Goal: Complete application form: Complete application form

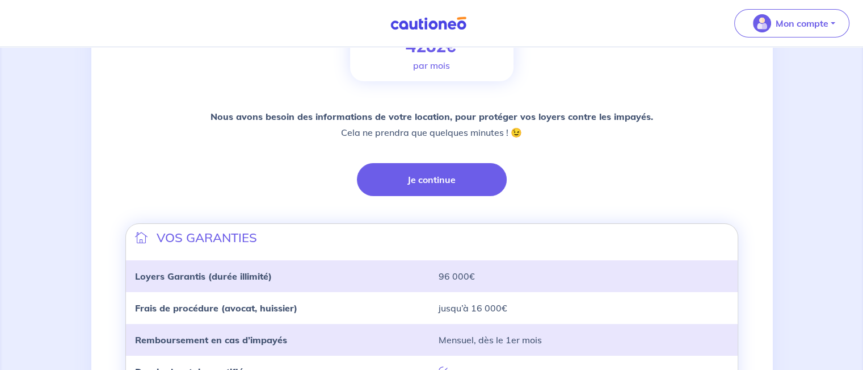
scroll to position [219, 0]
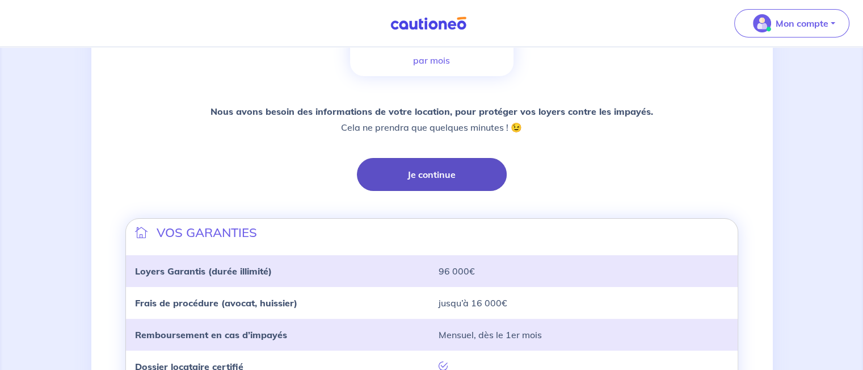
click at [443, 179] on button "Je continue" at bounding box center [432, 174] width 150 height 33
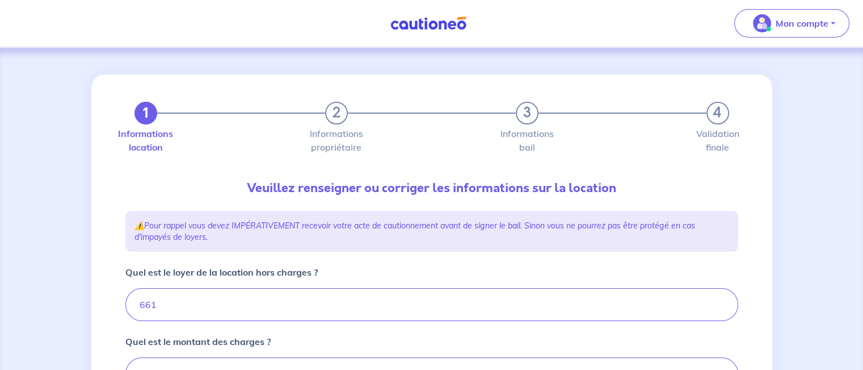
type input "711"
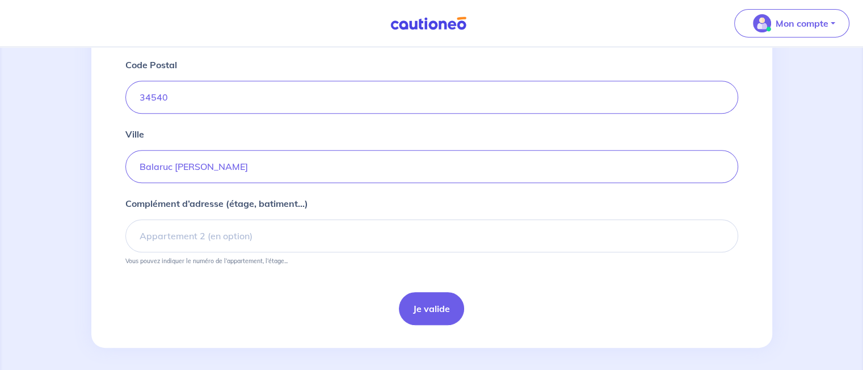
scroll to position [500, 0]
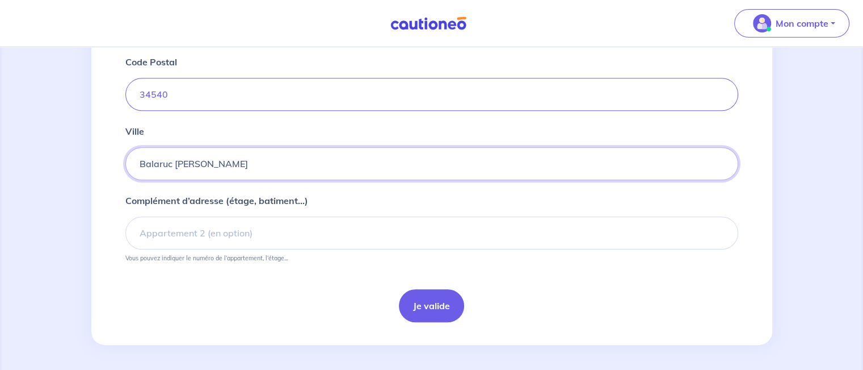
click at [192, 165] on input "Balaruc les bains" at bounding box center [431, 163] width 613 height 33
type input "Balaruc les Bains"
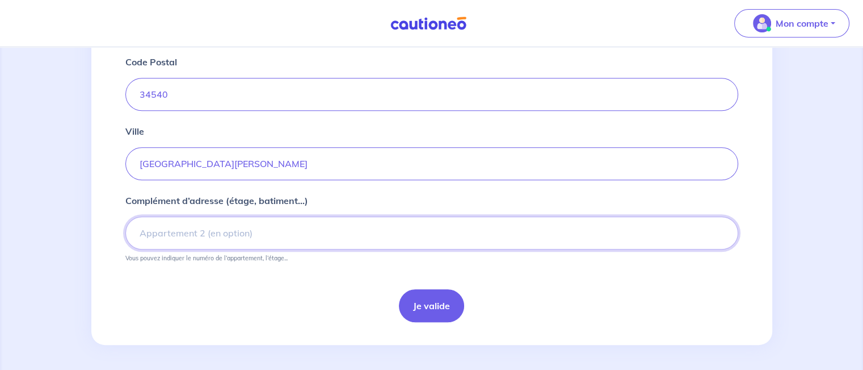
click at [187, 233] on input "Complément d’adresse (étage, batiment...)" at bounding box center [431, 232] width 613 height 33
click at [187, 233] on input "Apt 30" at bounding box center [431, 232] width 613 height 33
type input "Apt 30, 2e"
click at [430, 299] on button "Je valide" at bounding box center [431, 305] width 65 height 33
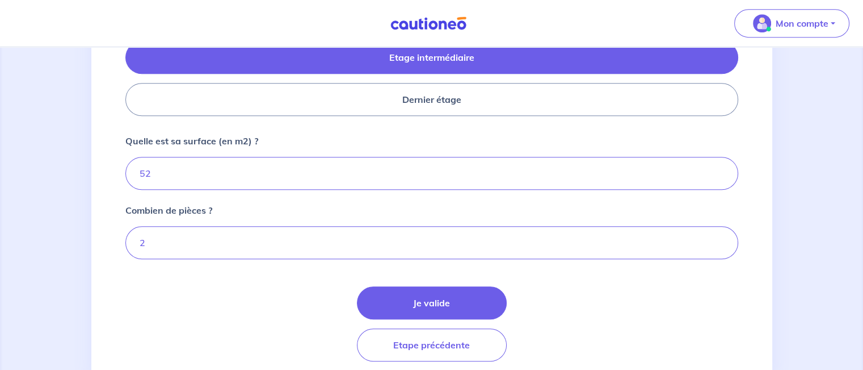
scroll to position [599, 0]
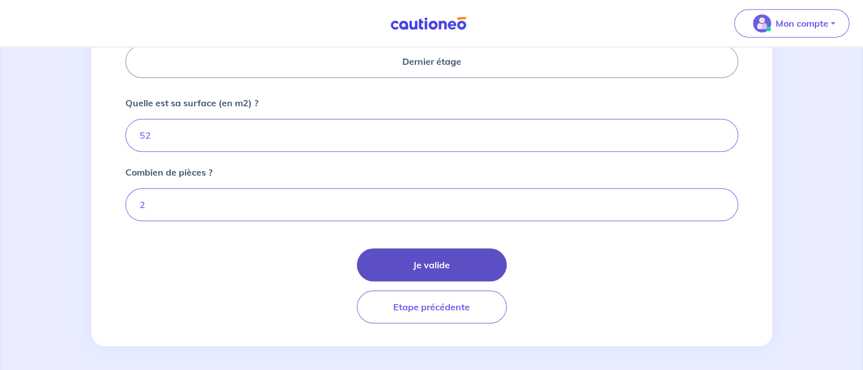
click at [452, 262] on button "Je valide" at bounding box center [432, 264] width 150 height 33
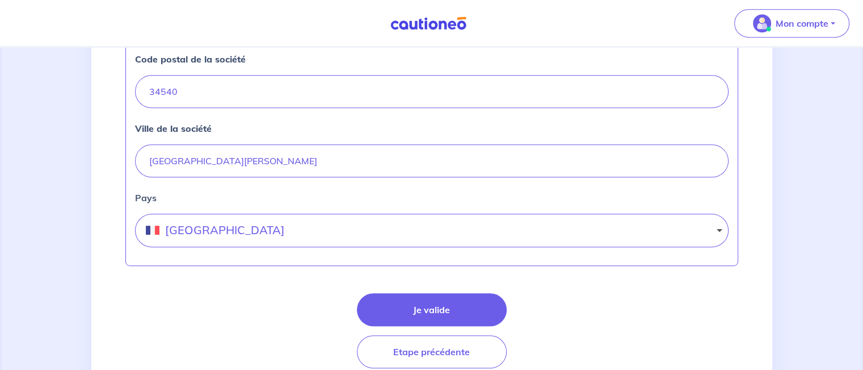
scroll to position [590, 0]
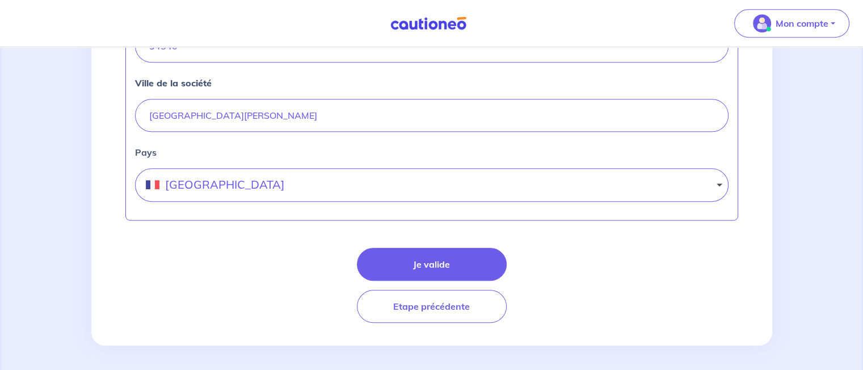
click at [452, 262] on button "Je valide" at bounding box center [432, 263] width 150 height 33
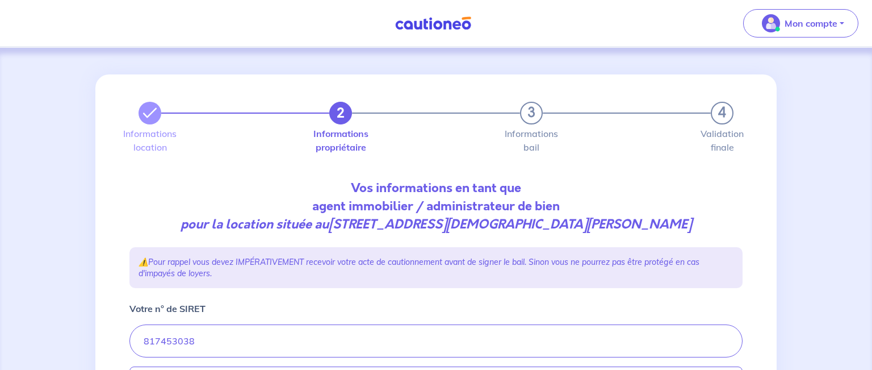
select select "FR"
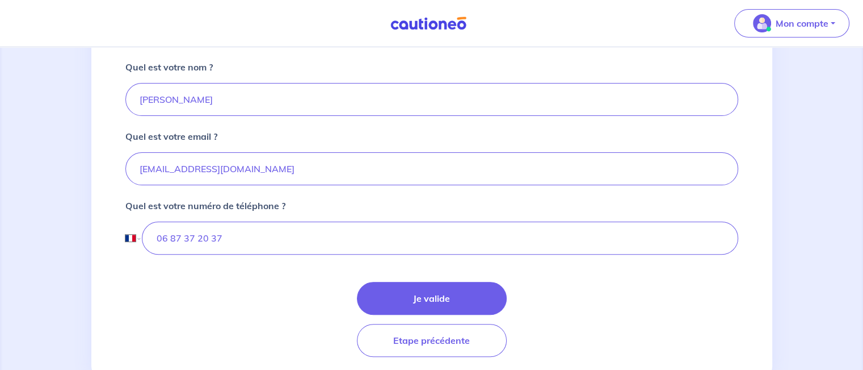
scroll to position [311, 0]
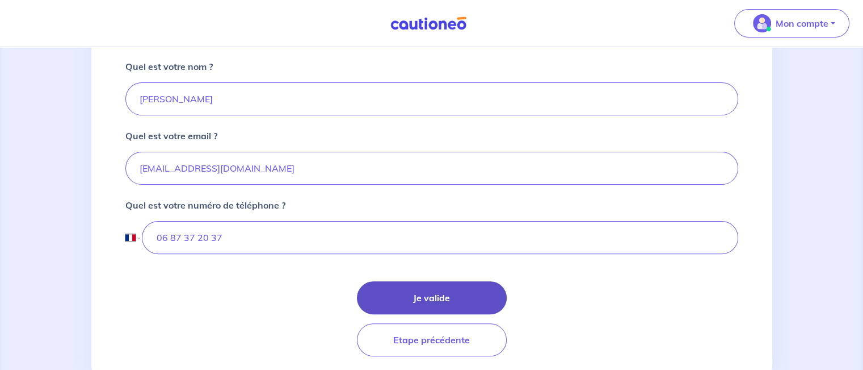
click at [474, 283] on button "Je valide" at bounding box center [432, 297] width 150 height 33
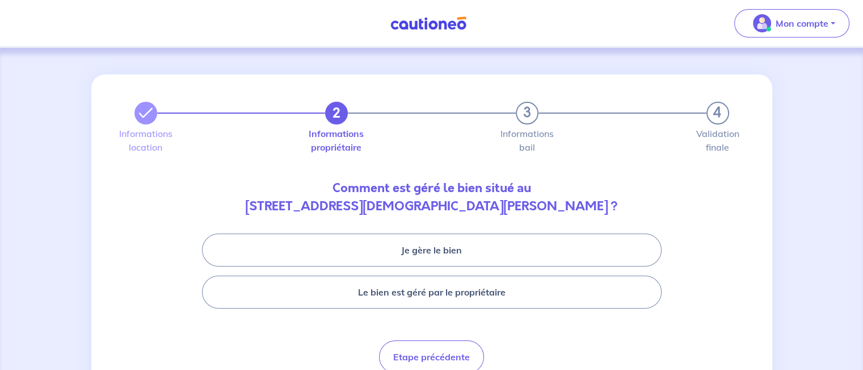
scroll to position [52, 0]
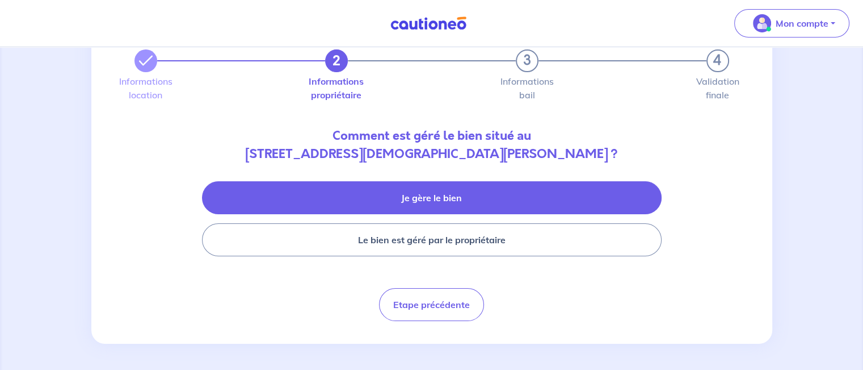
click at [425, 190] on button "Je gère le bien" at bounding box center [432, 197] width 460 height 33
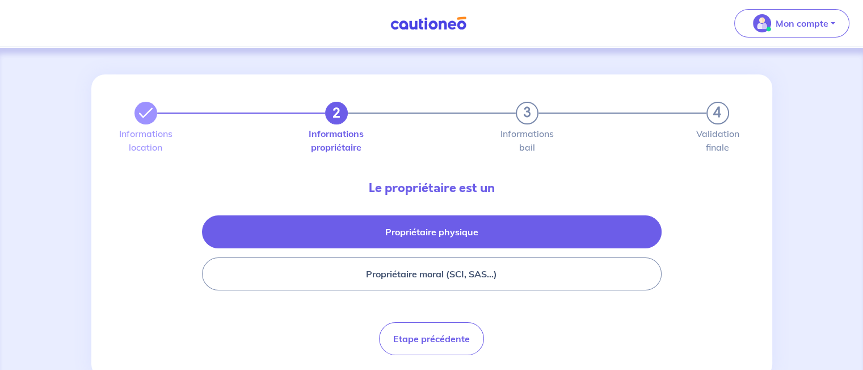
click at [416, 224] on button "Propriétaire physique" at bounding box center [432, 231] width 460 height 33
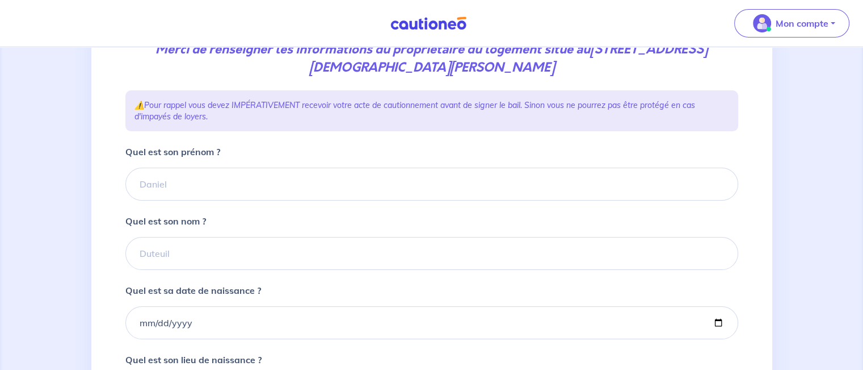
scroll to position [174, 0]
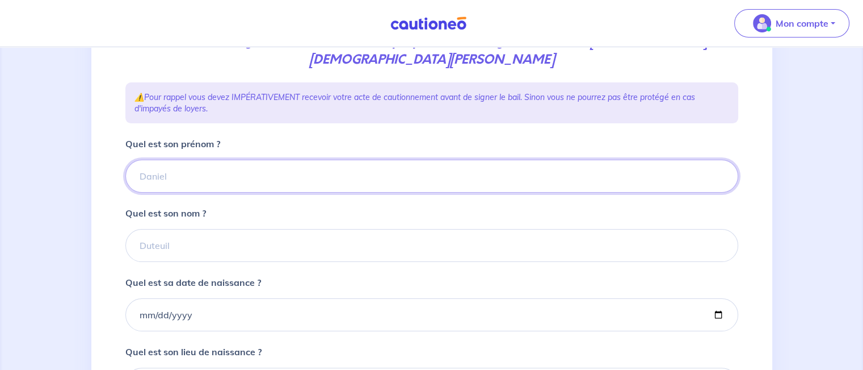
click at [238, 176] on input "Quel est son prénom ?" at bounding box center [431, 176] width 613 height 33
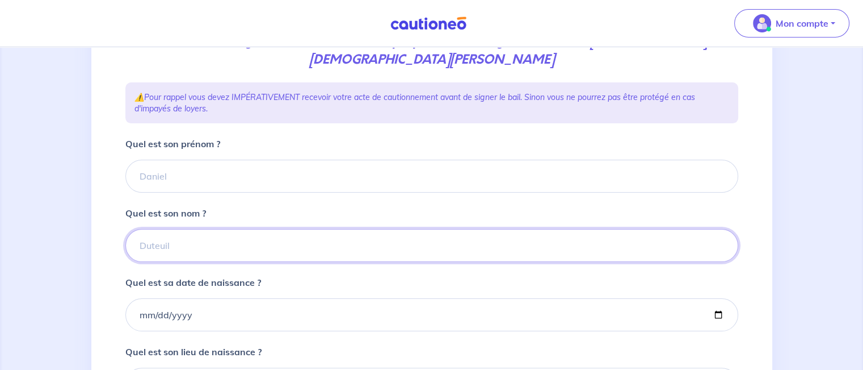
click at [192, 248] on input "Quel est son nom ?" at bounding box center [431, 245] width 613 height 33
type input "JOSELEAU"
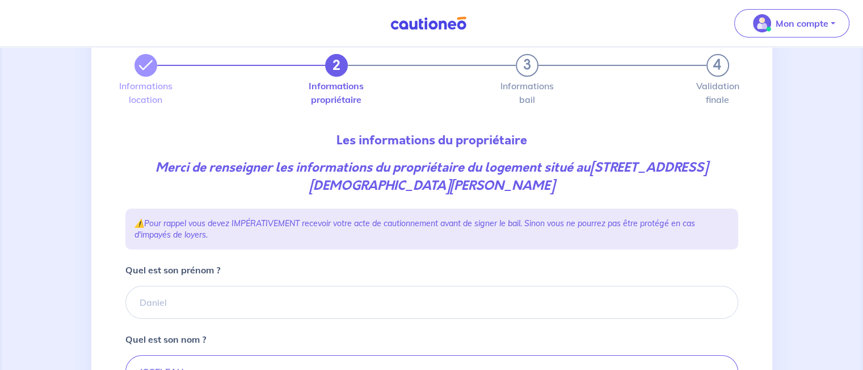
scroll to position [77, 0]
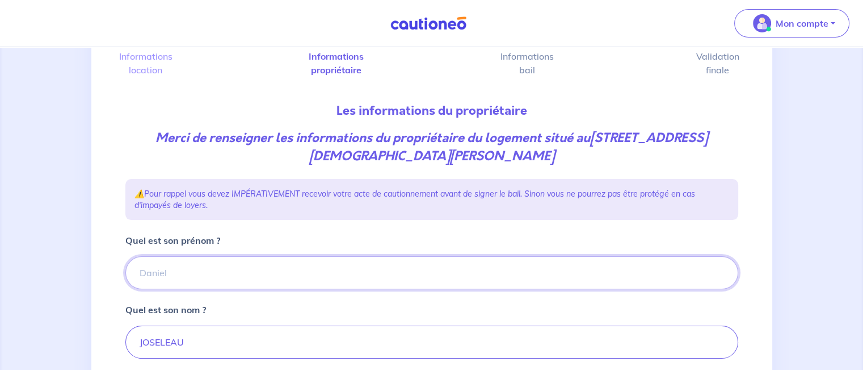
click at [171, 270] on input "Quel est son prénom ?" at bounding box center [431, 272] width 613 height 33
type input "Hervé"
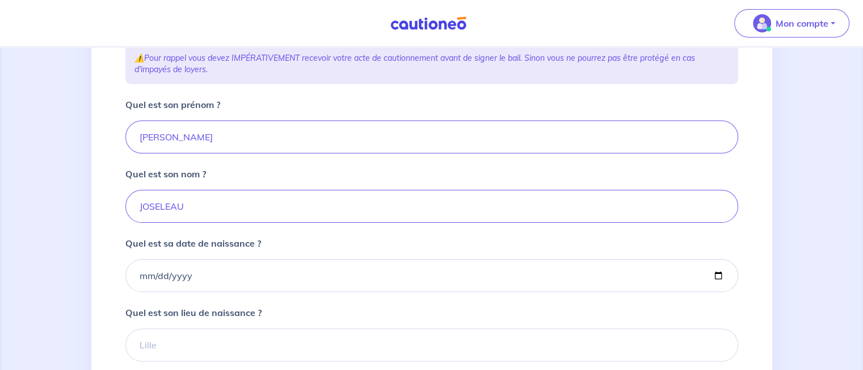
scroll to position [219, 0]
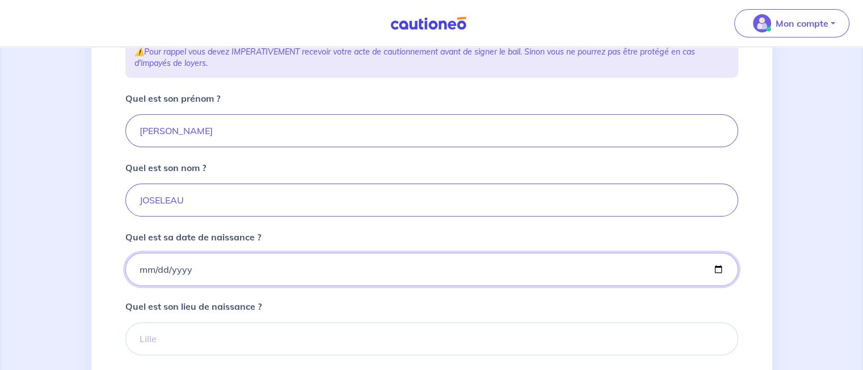
click at [171, 270] on input "Quel est sa date de naissance ?" at bounding box center [431, 269] width 613 height 33
click at [137, 273] on input "Quel est sa date de naissance ?" at bounding box center [431, 269] width 613 height 33
click at [140, 269] on input "Quel est sa date de naissance ?" at bounding box center [431, 269] width 613 height 33
type input "1970-11-05"
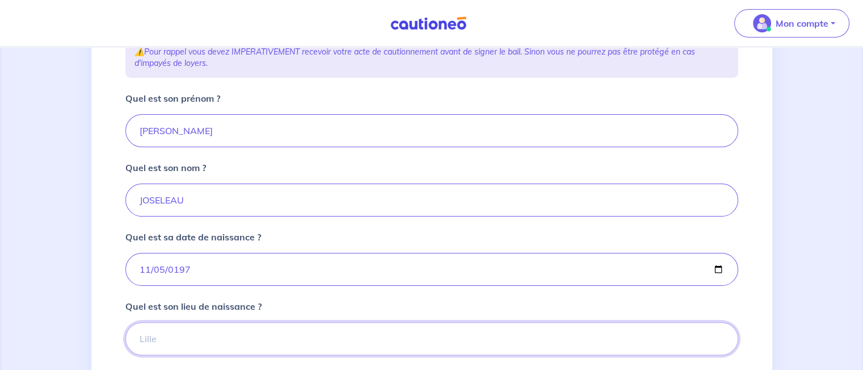
click at [150, 345] on input "Quel est son lieu de naissance ?" at bounding box center [431, 338] width 613 height 33
type input "s"
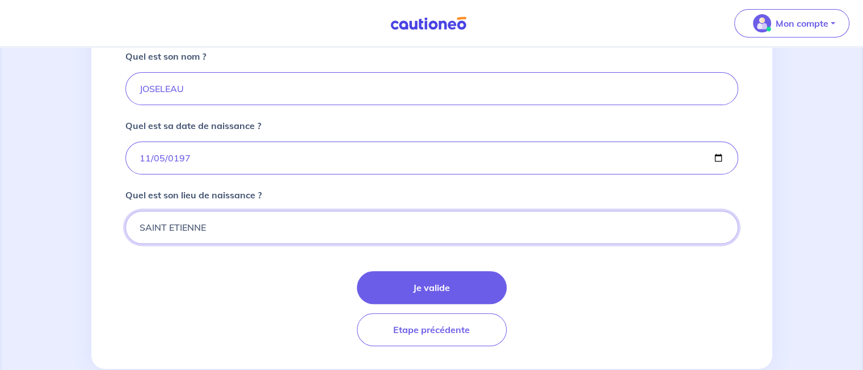
scroll to position [333, 0]
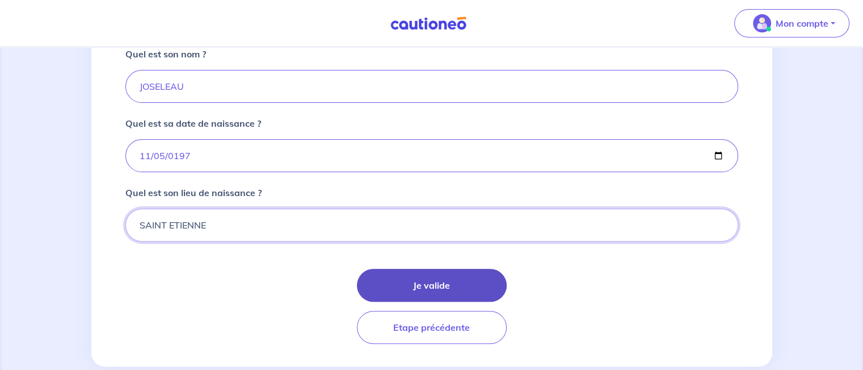
type input "SAINT ETIENNE"
click at [406, 284] on button "Je valide" at bounding box center [432, 284] width 150 height 33
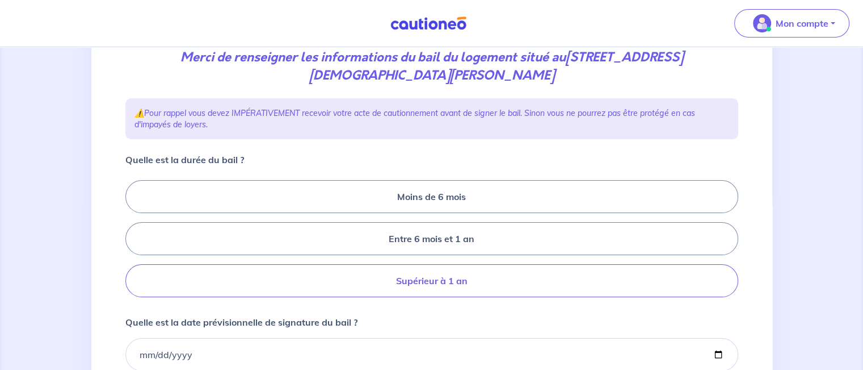
scroll to position [154, 0]
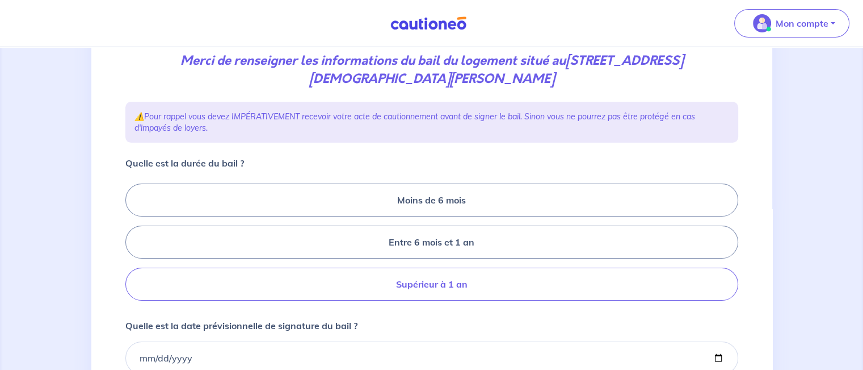
click at [437, 282] on label "Supérieur à 1 an" at bounding box center [431, 283] width 613 height 33
click at [133, 246] on input "Supérieur à 1 an" at bounding box center [128, 241] width 7 height 7
radio input "true"
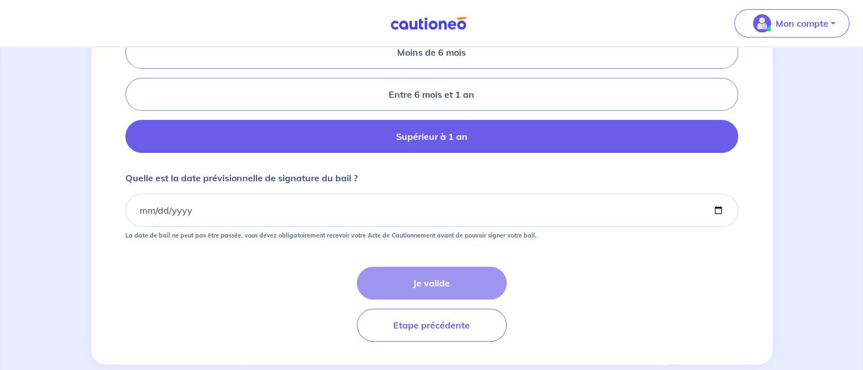
scroll to position [302, 0]
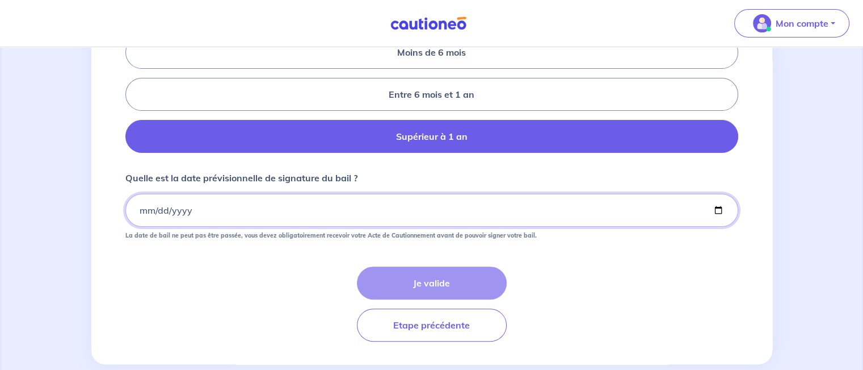
click at [716, 209] on input "Quelle est la date prévisionnelle de signature du bail ?" at bounding box center [431, 210] width 613 height 33
type input "2025-09-05"
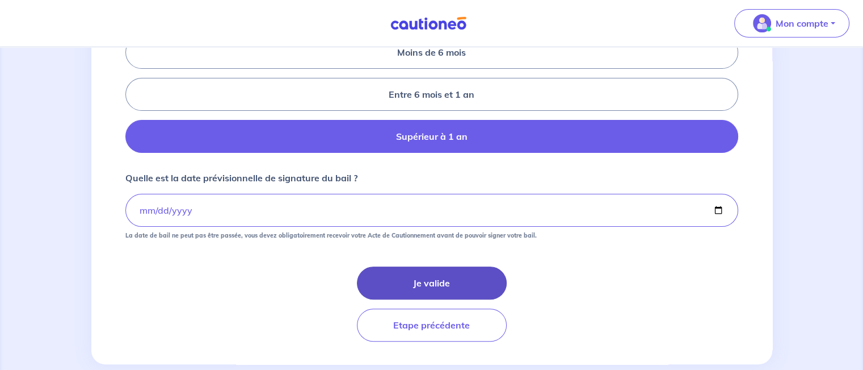
click at [430, 284] on button "Je valide" at bounding box center [432, 282] width 150 height 33
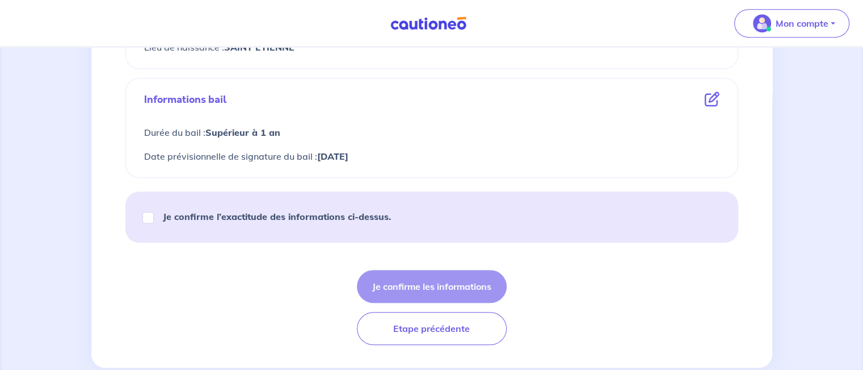
scroll to position [563, 0]
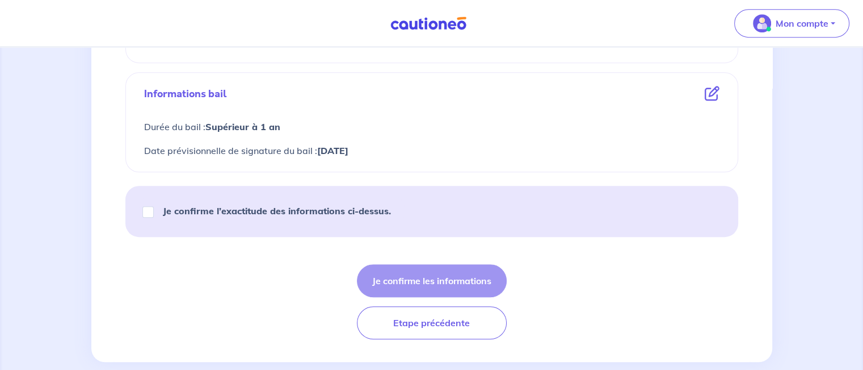
click at [193, 210] on strong "Je confirme l’exactitude des informations ci-dessus." at bounding box center [277, 210] width 228 height 11
click at [154, 210] on input "Je confirme l’exactitude des informations ci-dessus." at bounding box center [147, 211] width 11 height 11
checkbox input "true"
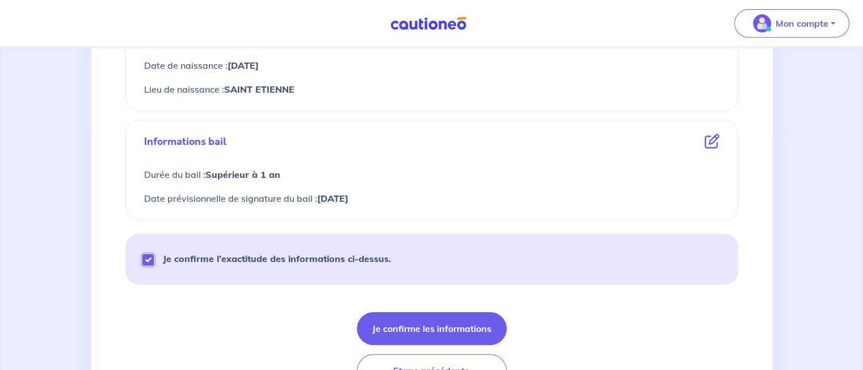
scroll to position [581, 0]
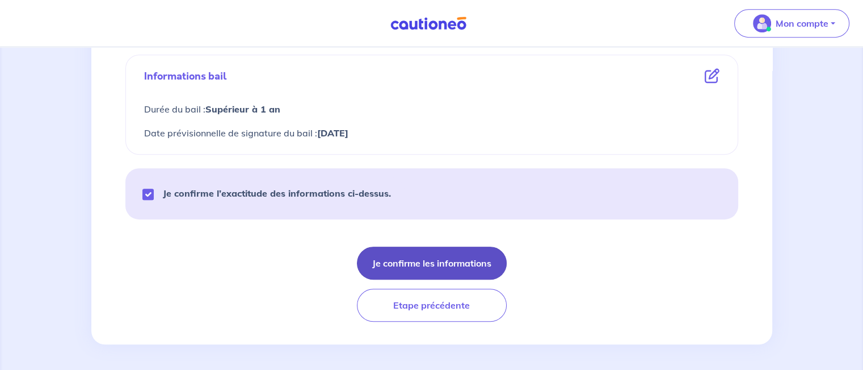
click at [444, 258] on button "Je confirme les informations" at bounding box center [432, 262] width 150 height 33
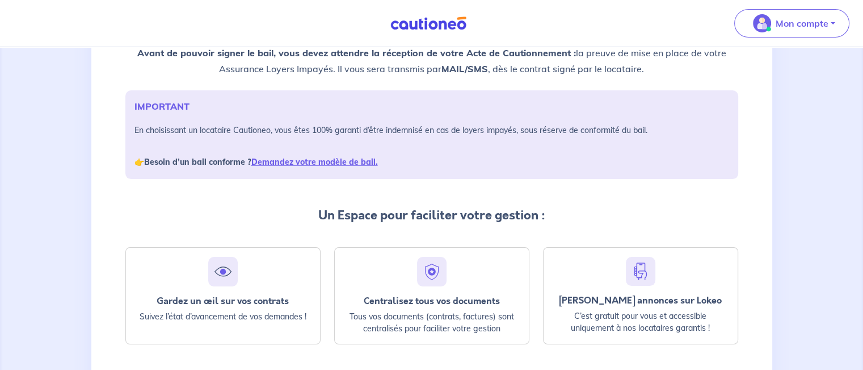
scroll to position [220, 0]
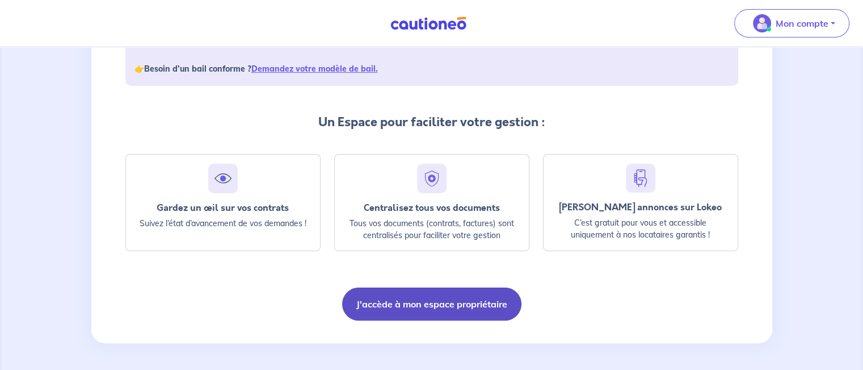
click at [443, 306] on button "J'accède à mon espace propriétaire" at bounding box center [431, 303] width 179 height 33
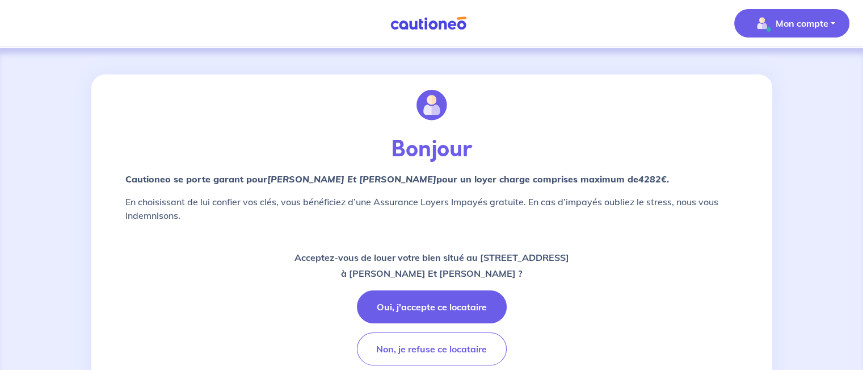
click at [758, 17] on img "button" at bounding box center [762, 23] width 18 height 18
click at [758, 70] on link "Mes informations" at bounding box center [780, 71] width 91 height 18
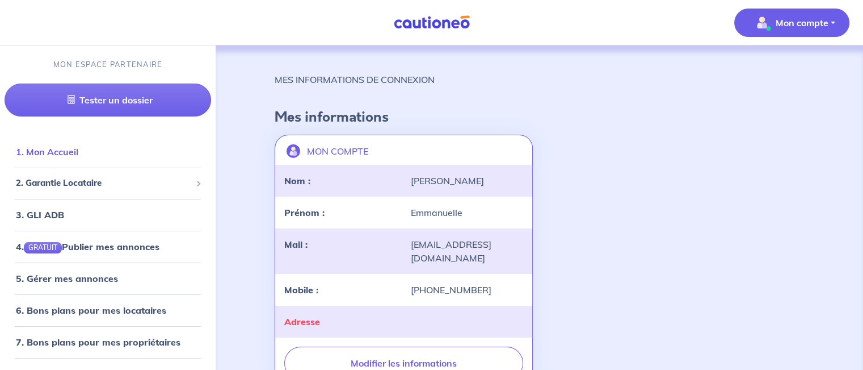
click at [60, 157] on link "1. Mon Accueil" at bounding box center [47, 151] width 62 height 11
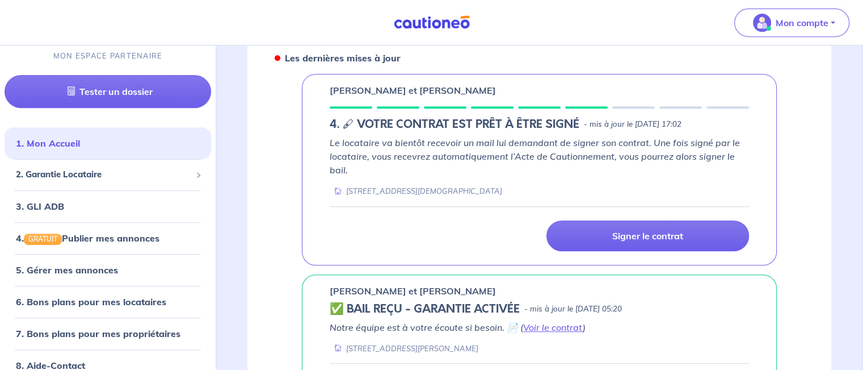
scroll to position [502, 0]
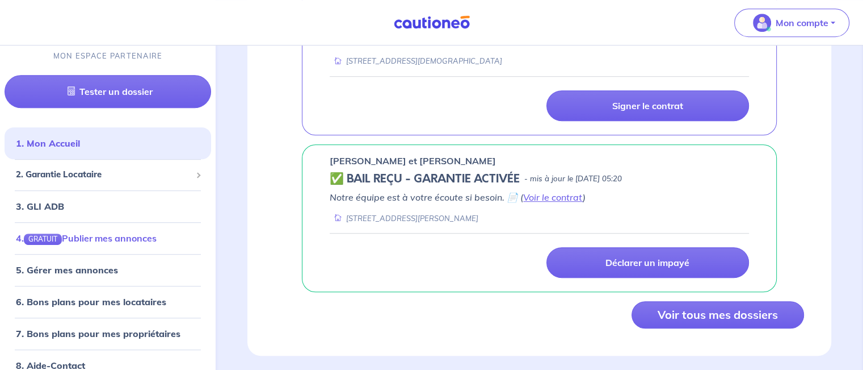
scroll to position [48, 0]
